Goal: Transaction & Acquisition: Purchase product/service

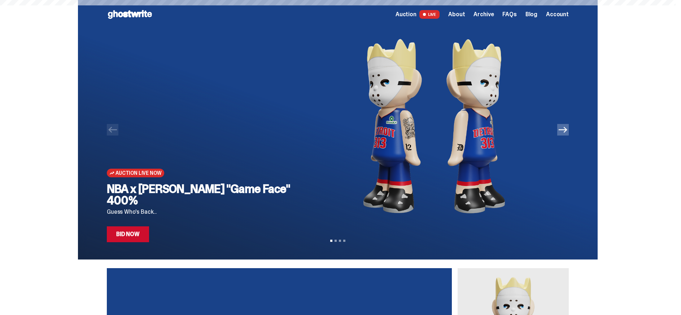
click at [139, 235] on link "Bid Now" at bounding box center [128, 235] width 42 height 16
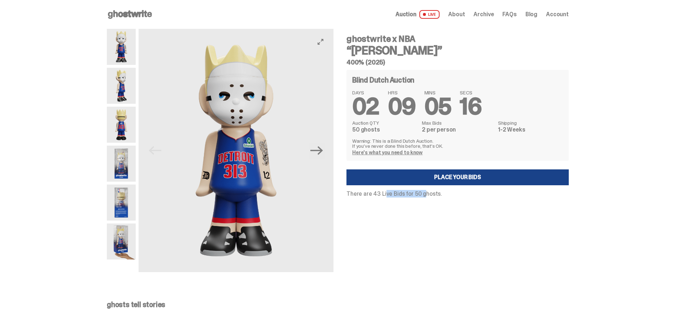
drag, startPoint x: 380, startPoint y: 196, endPoint x: 416, endPoint y: 197, distance: 35.7
click at [416, 197] on p "There are 43 Live Bids for 50 ghosts." at bounding box center [457, 194] width 222 height 6
click at [379, 153] on link "Here's what you need to know" at bounding box center [387, 152] width 70 height 6
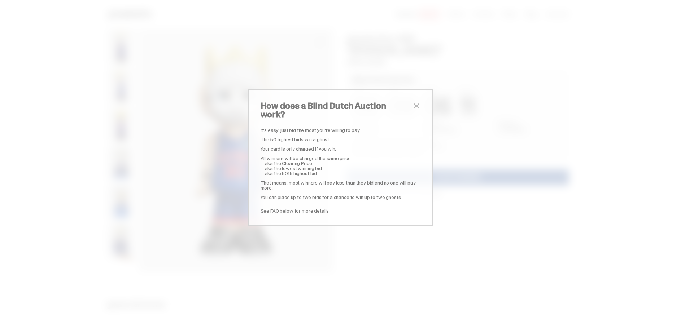
click at [416, 110] on span "close" at bounding box center [416, 106] width 9 height 9
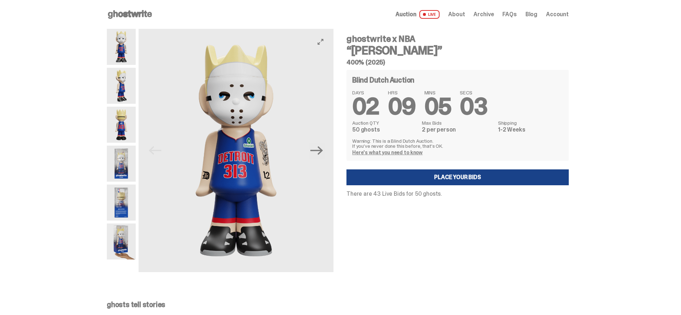
click at [124, 239] on img at bounding box center [121, 242] width 29 height 36
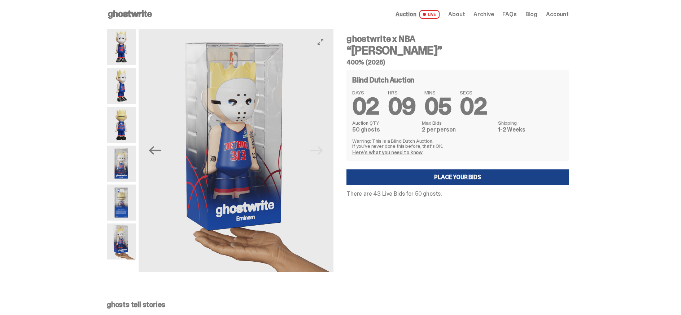
click at [124, 208] on img at bounding box center [121, 203] width 29 height 36
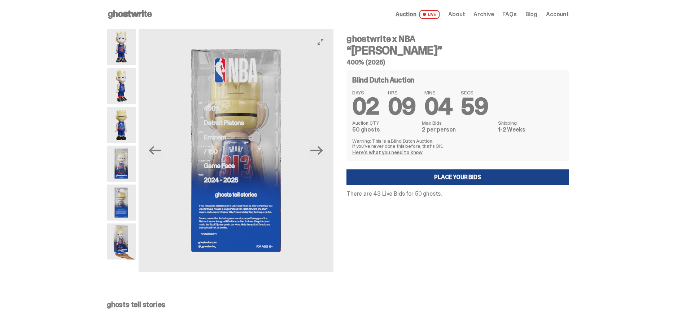
click at [124, 170] on img at bounding box center [121, 164] width 29 height 36
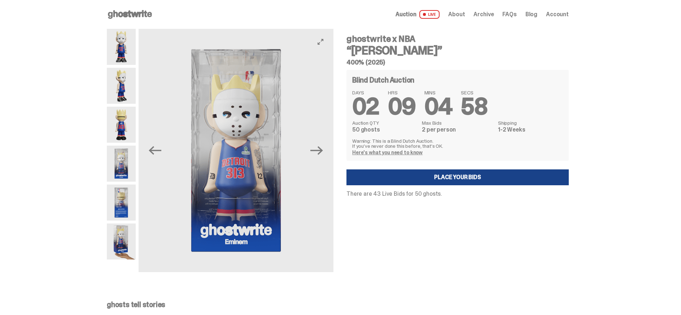
click at [124, 132] on img at bounding box center [121, 125] width 29 height 36
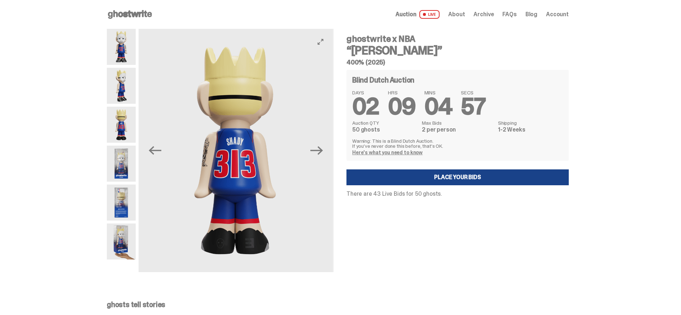
click at [124, 87] on img at bounding box center [121, 86] width 29 height 36
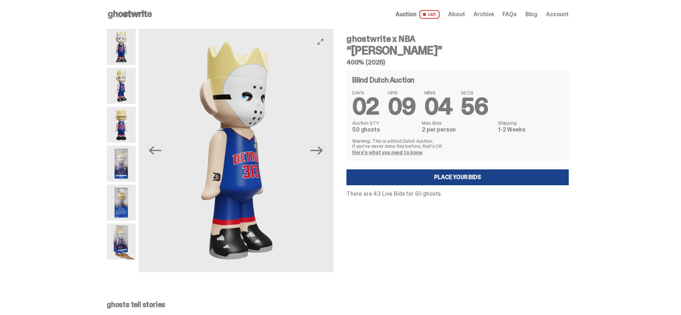
click at [123, 49] on img at bounding box center [121, 47] width 29 height 36
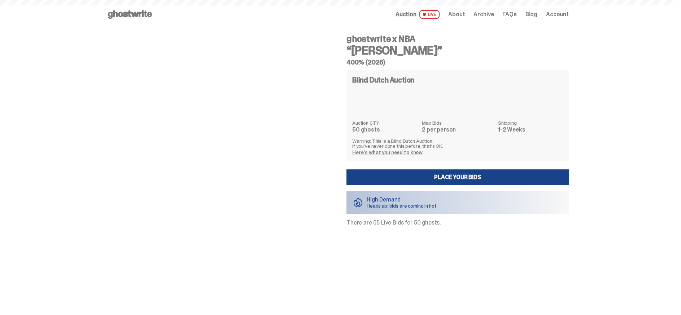
scroll to position [29, 0]
